Goal: Book appointment/travel/reservation

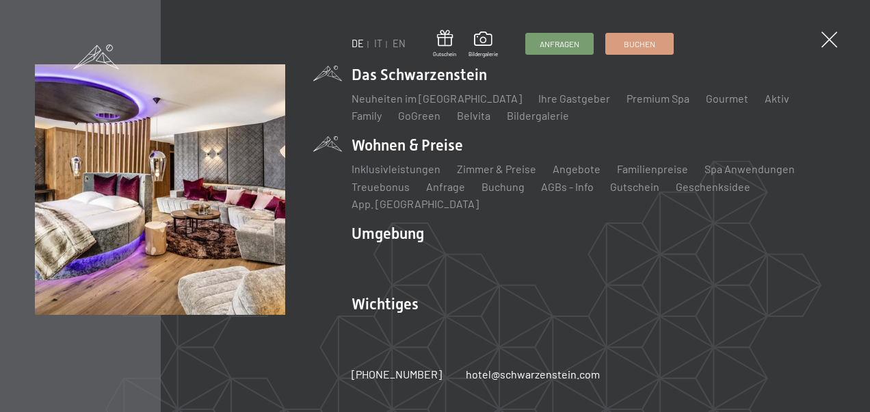
click at [383, 159] on li "Wohnen & Preise Inklusivleistungen [PERSON_NAME] & Preise Liste Angebote Liste …" at bounding box center [594, 173] width 484 height 77
click at [560, 175] on link "Angebote" at bounding box center [577, 168] width 48 height 13
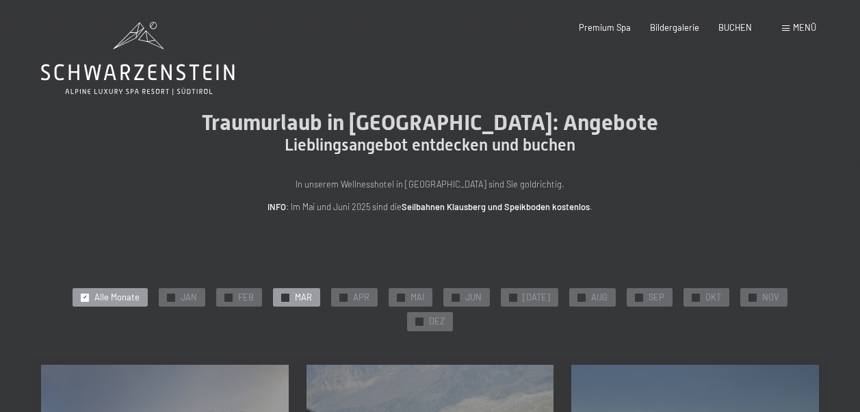
click at [295, 298] on span "MAR" at bounding box center [303, 298] width 17 height 12
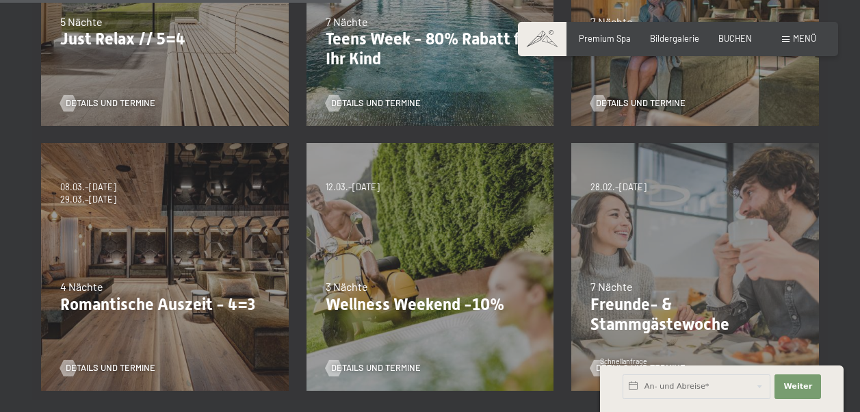
scroll to position [510, 0]
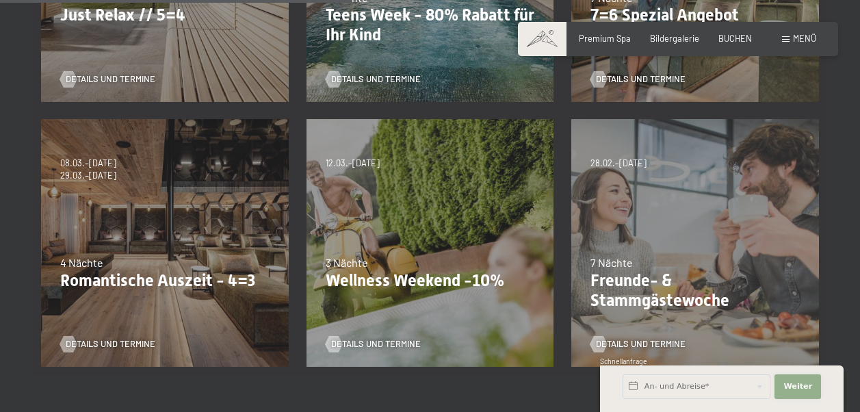
click at [799, 391] on span "Weiter" at bounding box center [797, 386] width 29 height 11
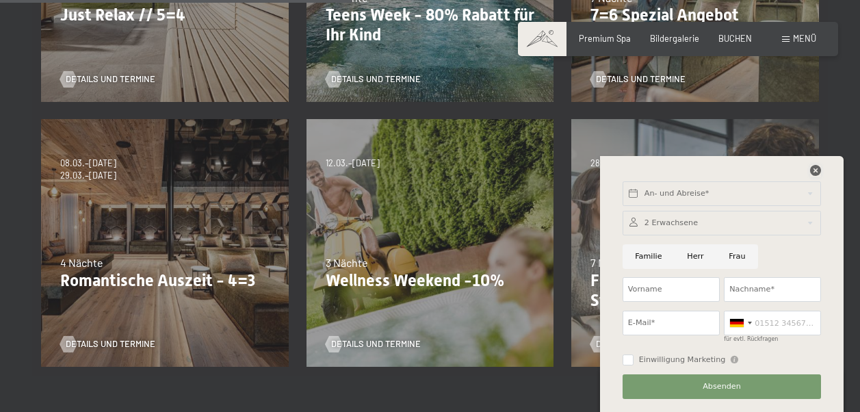
click at [816, 172] on icon at bounding box center [815, 170] width 11 height 11
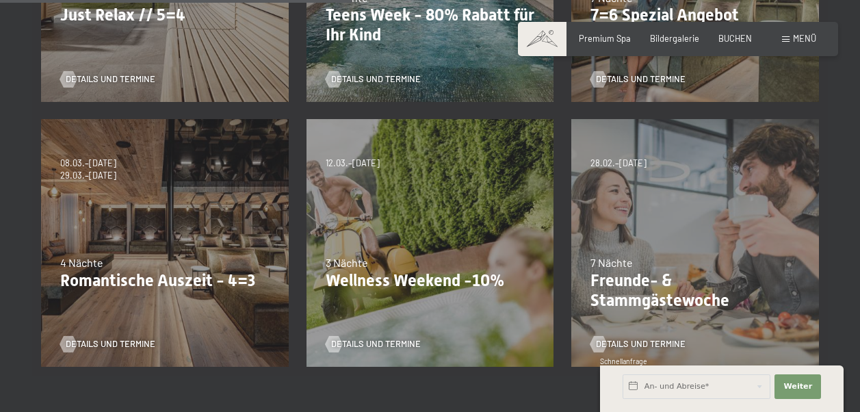
click at [688, 193] on div "28.02.–08.03.2026 7 Nächte Freunde- & Stammgästewoche Details und Termine" at bounding box center [694, 242] width 265 height 265
click at [651, 193] on div "28.02.–08.03.2026 7 Nächte Freunde- & Stammgästewoche Details und Termine" at bounding box center [694, 242] width 265 height 265
click at [652, 338] on span "Details und Termine" at bounding box center [655, 344] width 90 height 12
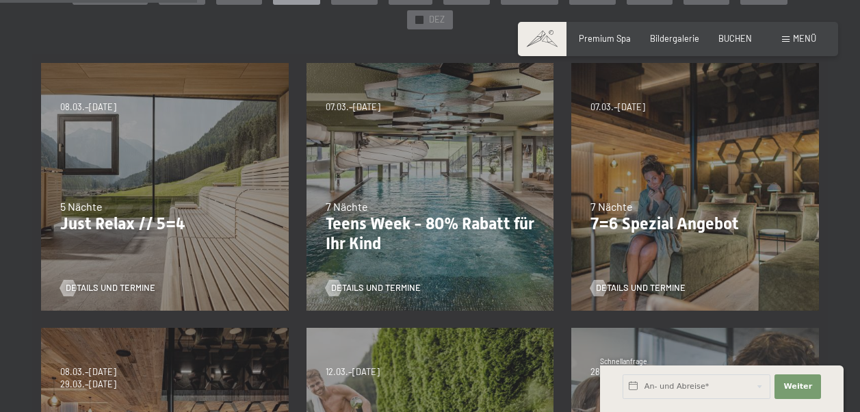
scroll to position [300, 0]
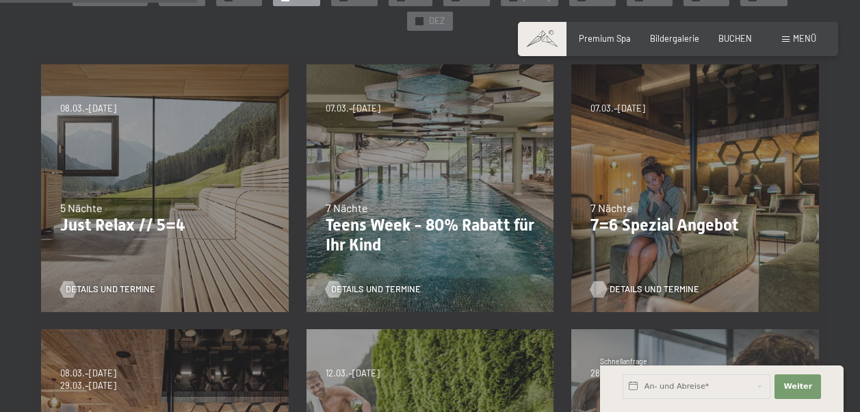
click at [614, 283] on span "Details und Termine" at bounding box center [655, 289] width 90 height 12
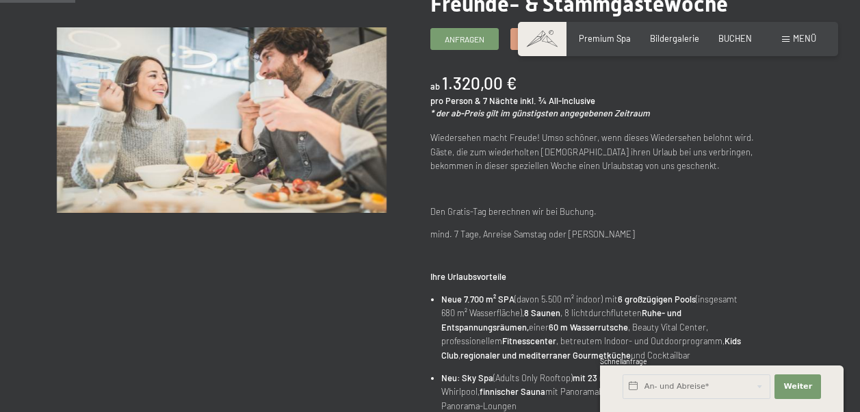
scroll to position [115, 0]
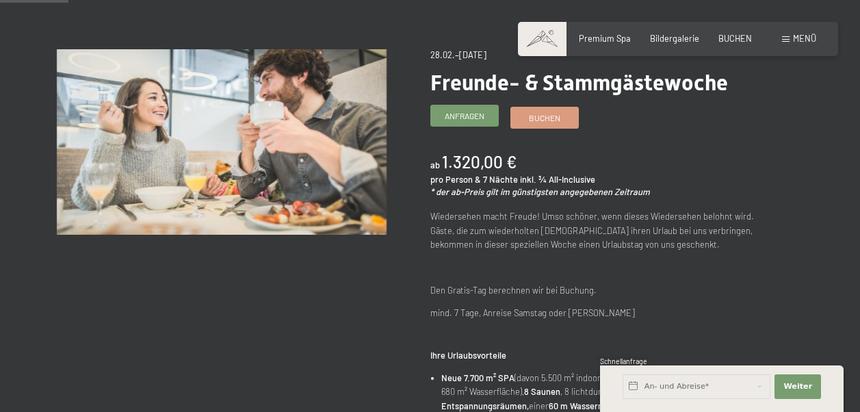
click at [465, 124] on link "Anfragen" at bounding box center [464, 115] width 67 height 21
